Goal: Transaction & Acquisition: Purchase product/service

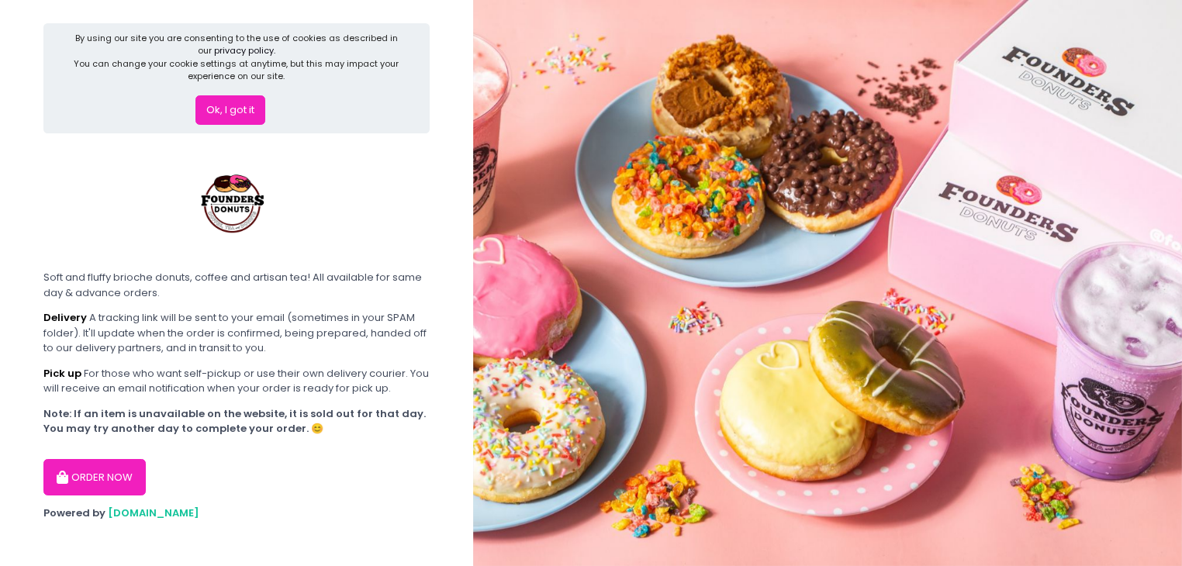
click at [234, 103] on button "Ok, I got it" at bounding box center [230, 109] width 70 height 29
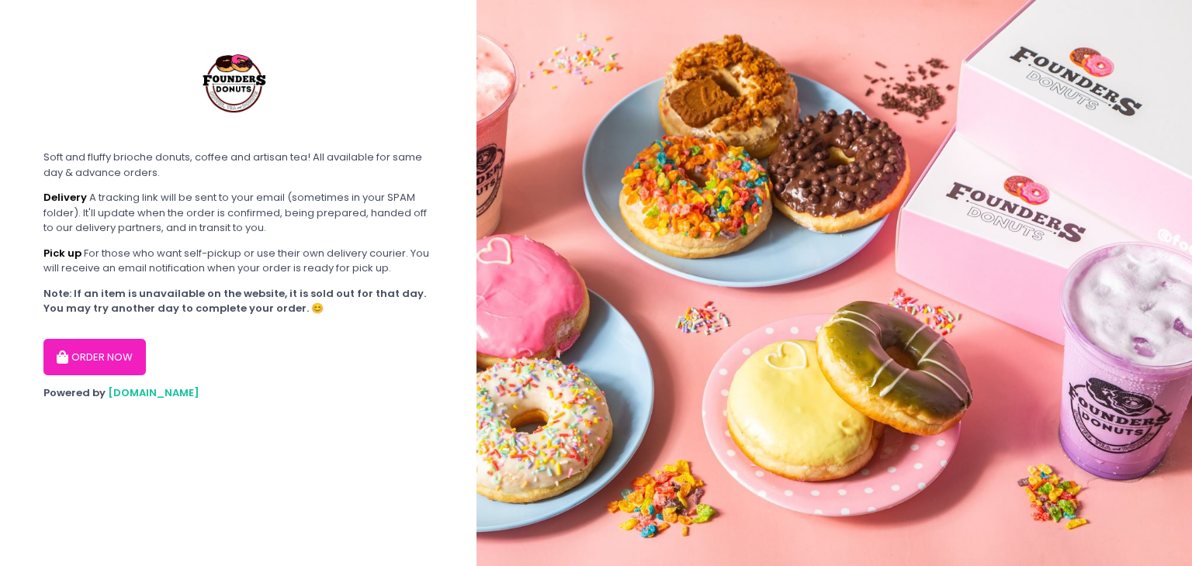
click at [116, 367] on button "ORDER NOW" at bounding box center [94, 357] width 102 height 37
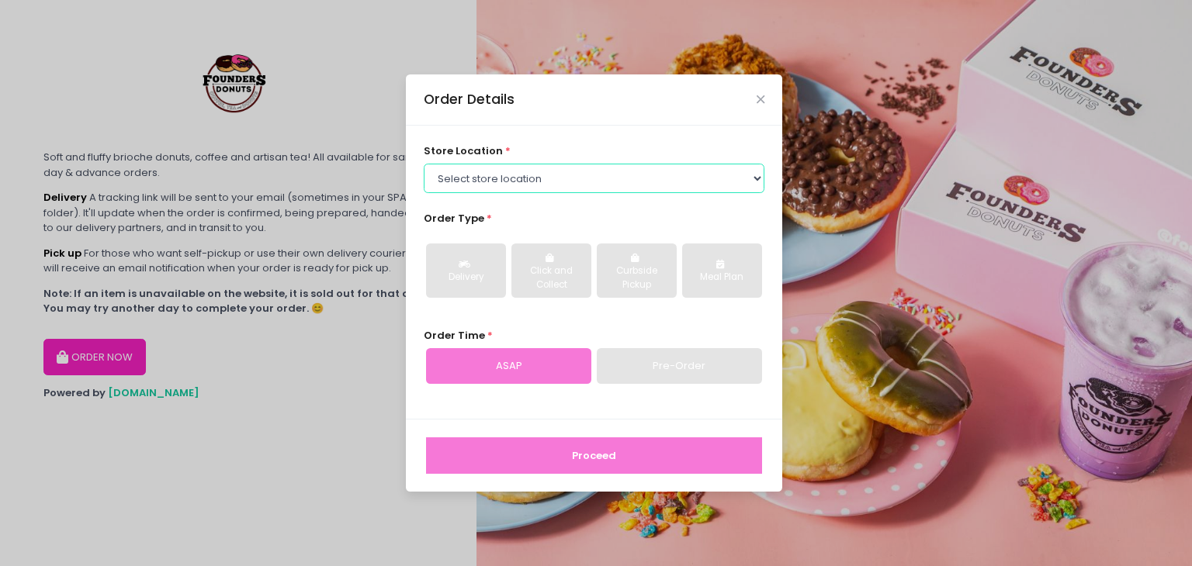
click at [577, 177] on select "Select store location Founders Donuts - Zobel Roxas Makati Founders Donuts - SM…" at bounding box center [594, 178] width 341 height 29
select select "61a2022e41b39c710272d16a"
click at [424, 164] on select "Select store location Founders Donuts - Zobel Roxas Makati Founders Donuts - SM…" at bounding box center [594, 178] width 341 height 29
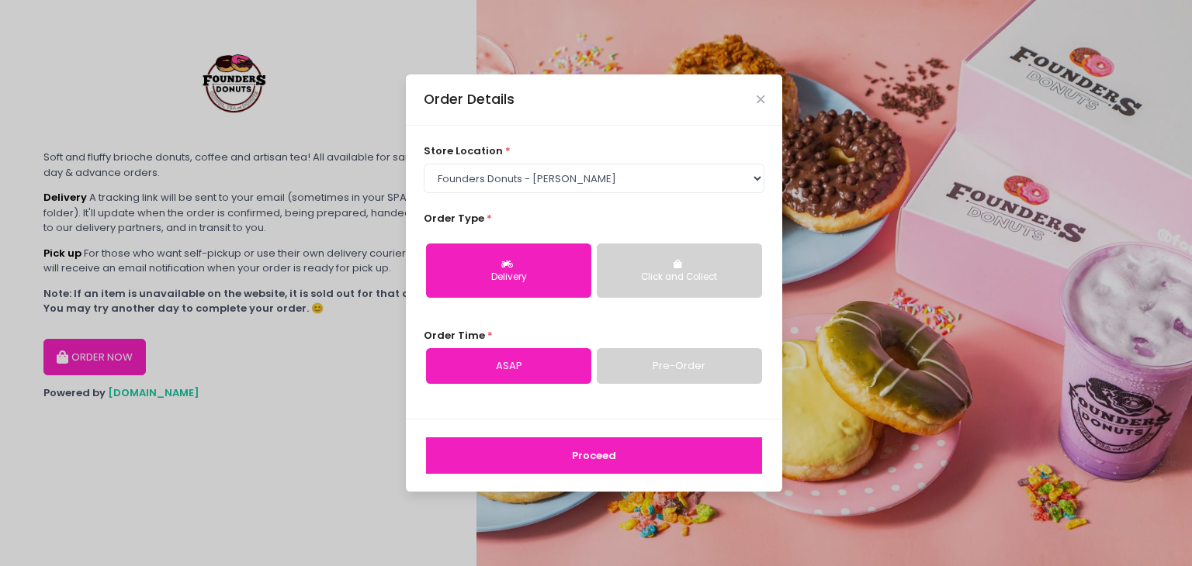
click at [633, 282] on div "Click and Collect" at bounding box center [679, 278] width 144 height 14
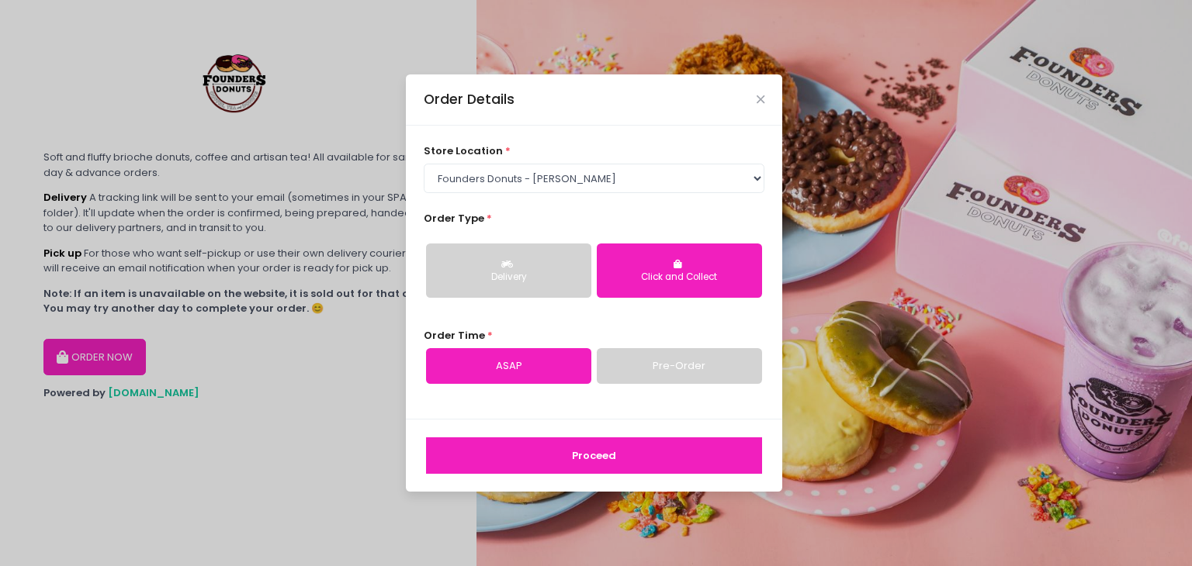
click at [624, 374] on link "Pre-Order" at bounding box center [679, 366] width 165 height 36
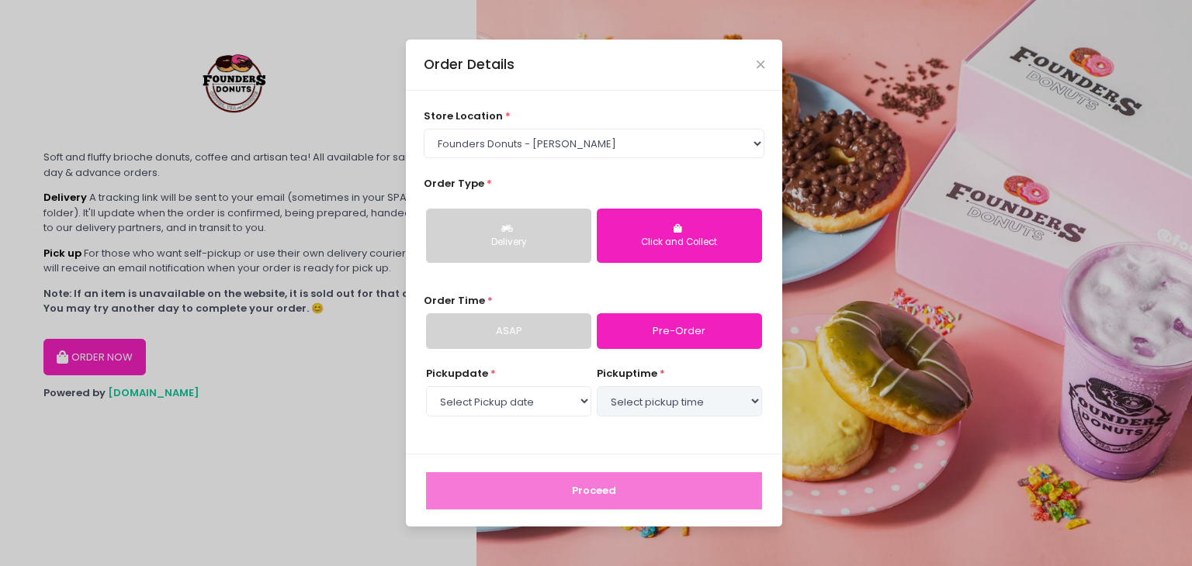
select select "2025-10-04"
click at [656, 398] on select "Select pickup time 05:00 PM - 05:30 PM 05:30 PM - 06:00 PM 06:00 PM - 06:30 PM …" at bounding box center [679, 400] width 165 height 29
select select "18:00"
click at [597, 386] on select "Select pickup time 05:00 PM - 05:30 PM 05:30 PM - 06:00 PM 06:00 PM - 06:30 PM …" at bounding box center [679, 400] width 165 height 29
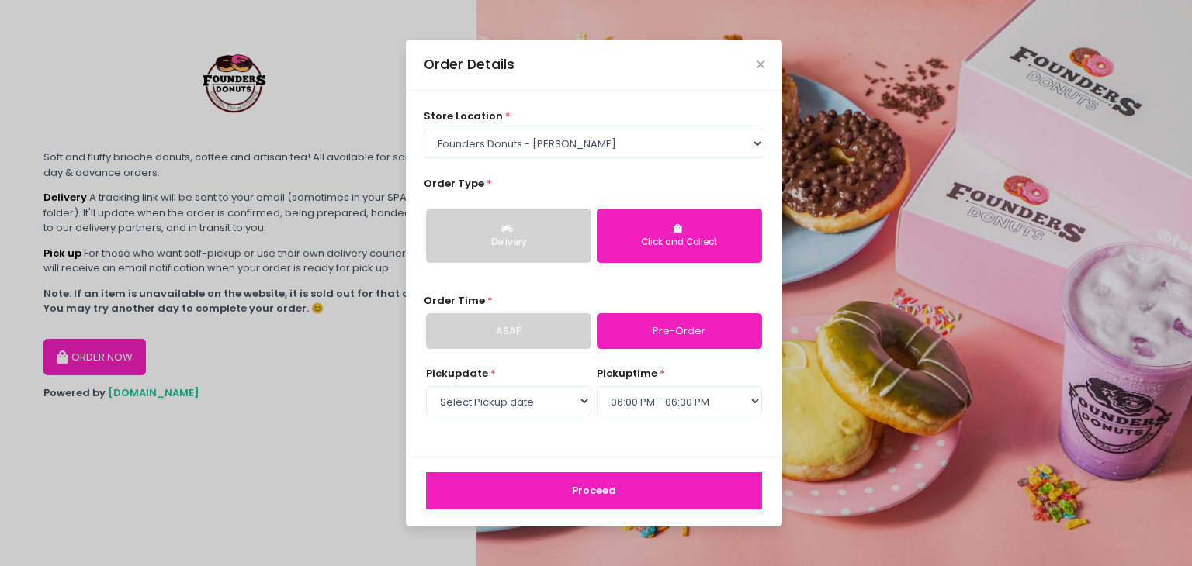
click at [521, 494] on button "Proceed" at bounding box center [594, 490] width 336 height 37
